Goal: Information Seeking & Learning: Find specific fact

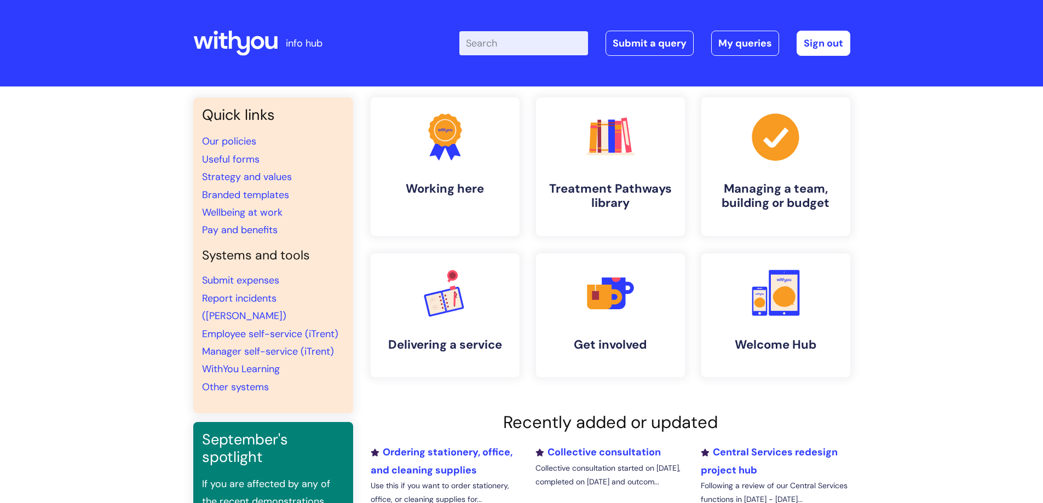
click at [535, 42] on input "Enter your search term here..." at bounding box center [523, 43] width 129 height 24
type input "email signature"
click button "Search" at bounding box center [0, 0] width 0 height 0
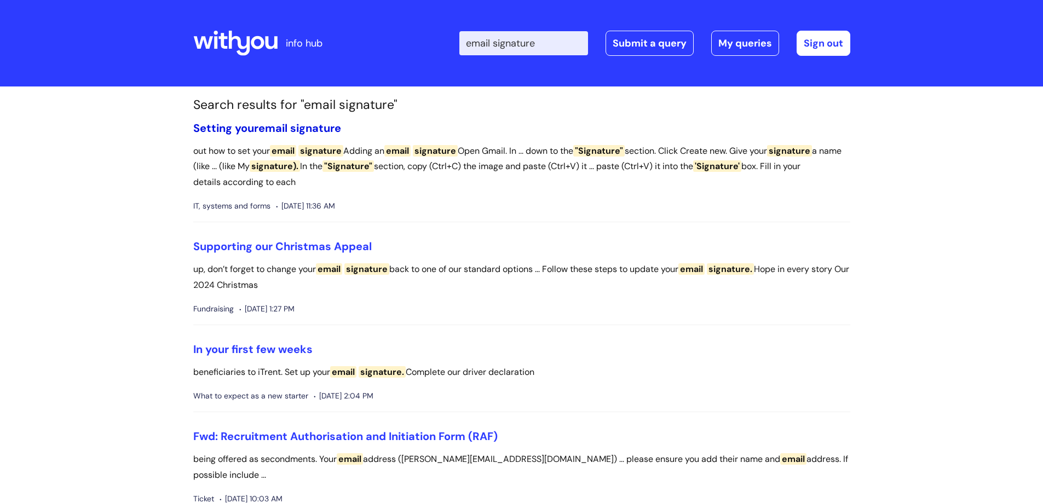
click at [265, 125] on span "email" at bounding box center [272, 128] width 29 height 14
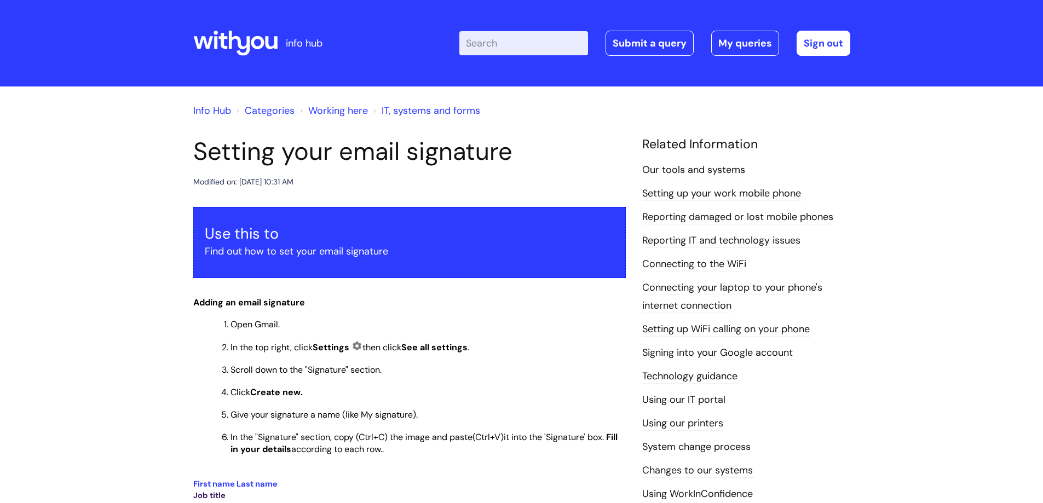
click at [499, 40] on input "Enter your search term here..." at bounding box center [523, 43] width 129 height 24
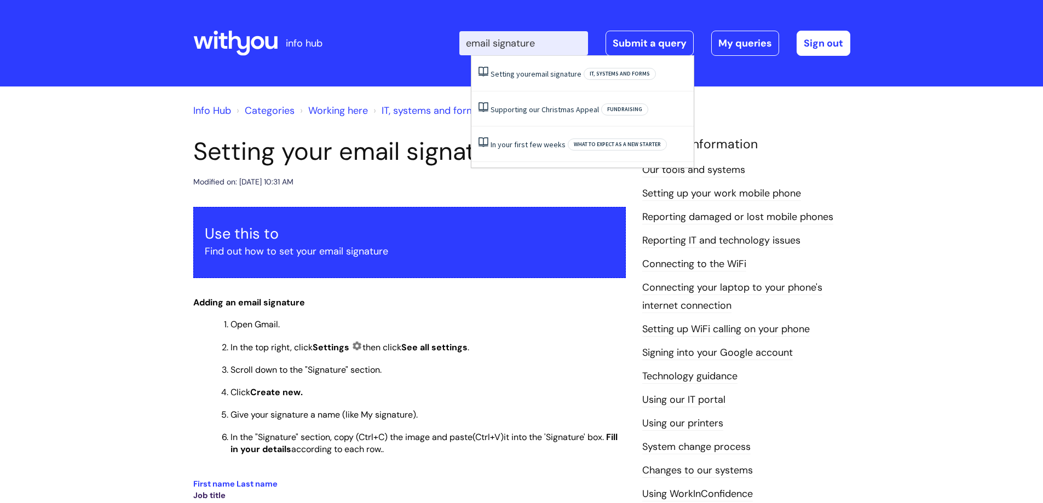
drag, startPoint x: 535, startPoint y: 43, endPoint x: 470, endPoint y: 37, distance: 65.4
click at [455, 40] on div "Enter your search term here... email signature Search Submit a query My queries…" at bounding box center [603, 43] width 494 height 65
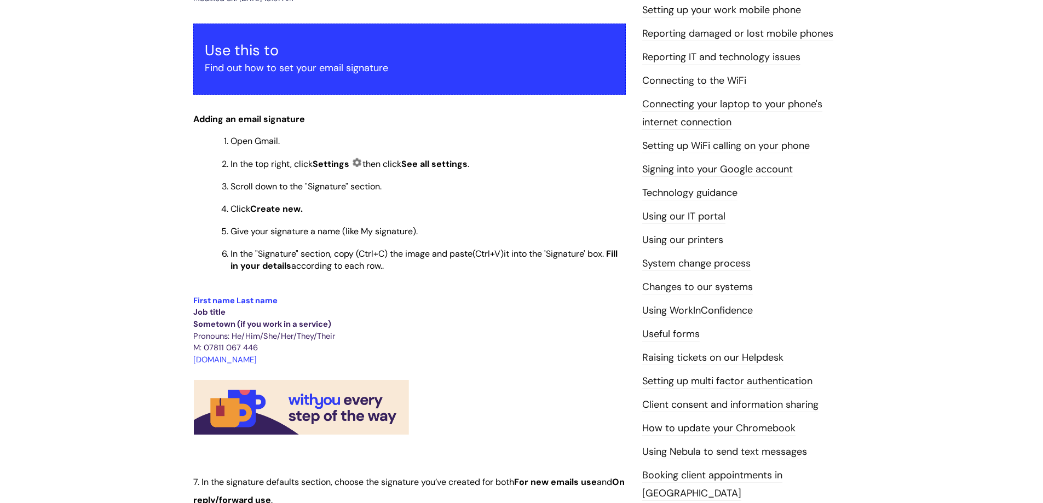
scroll to position [164, 0]
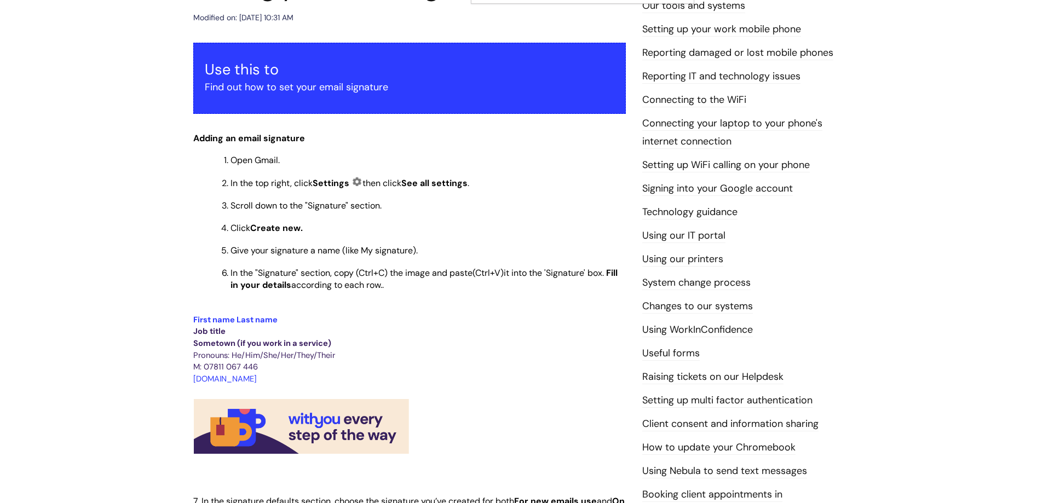
type input "email signature"
